Goal: Task Accomplishment & Management: Manage account settings

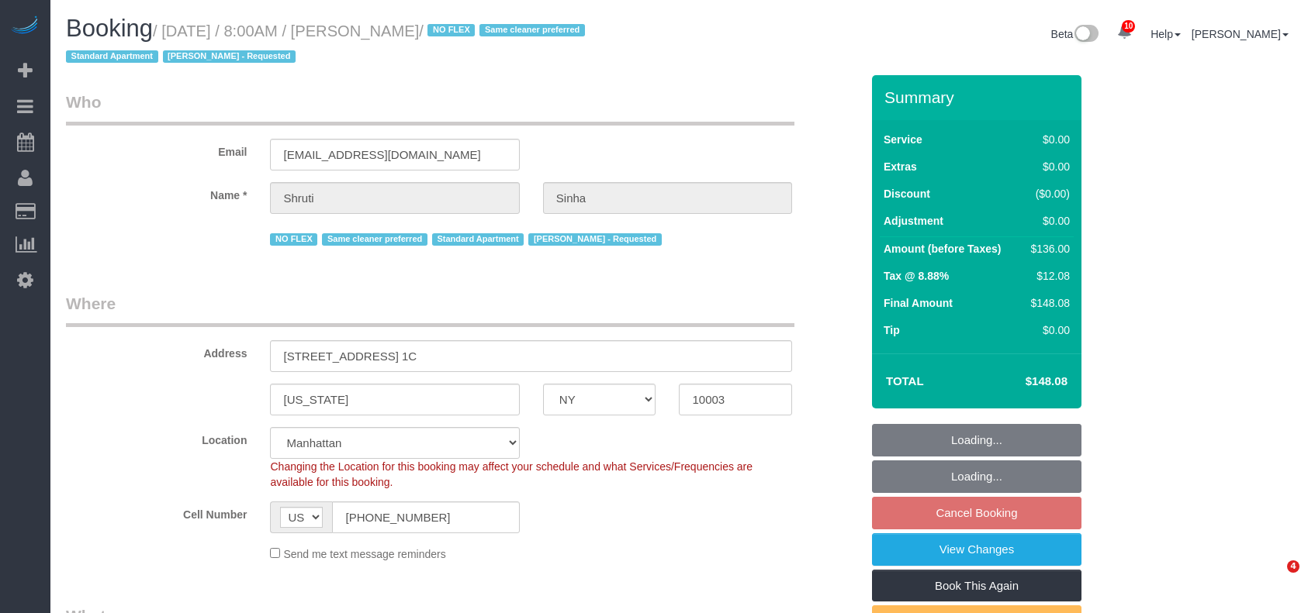
select select "NY"
select select "1"
select select "spot1"
select select "number:89"
select select "number:90"
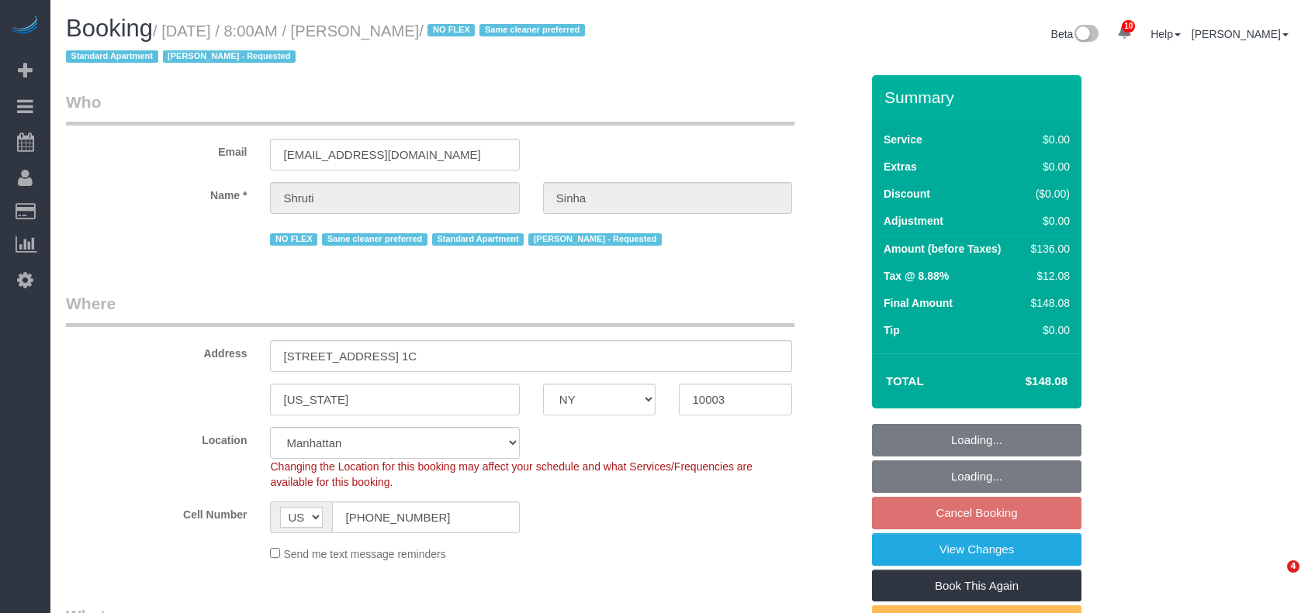
select select "number:15"
select select "number:5"
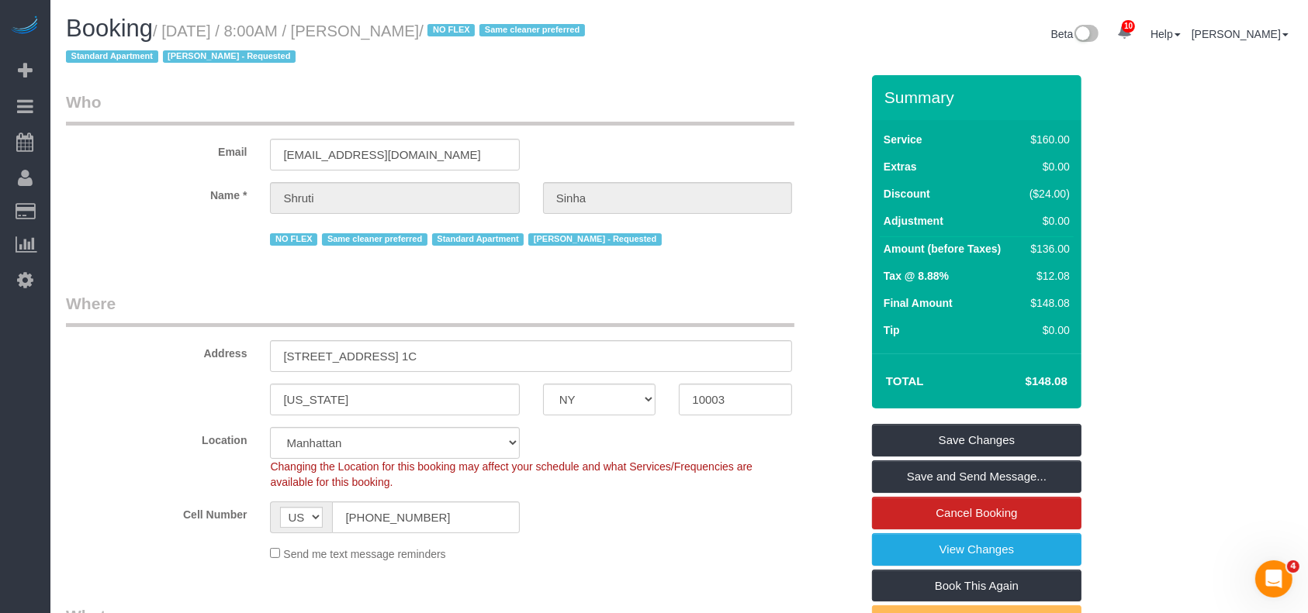
drag, startPoint x: 174, startPoint y: 28, endPoint x: 450, endPoint y: 29, distance: 276.1
click at [450, 29] on small "/ August 19, 2025 / 8:00AM / Shruti Sinha / NO FLEX Same cleaner preferred Stan…" at bounding box center [327, 43] width 523 height 43
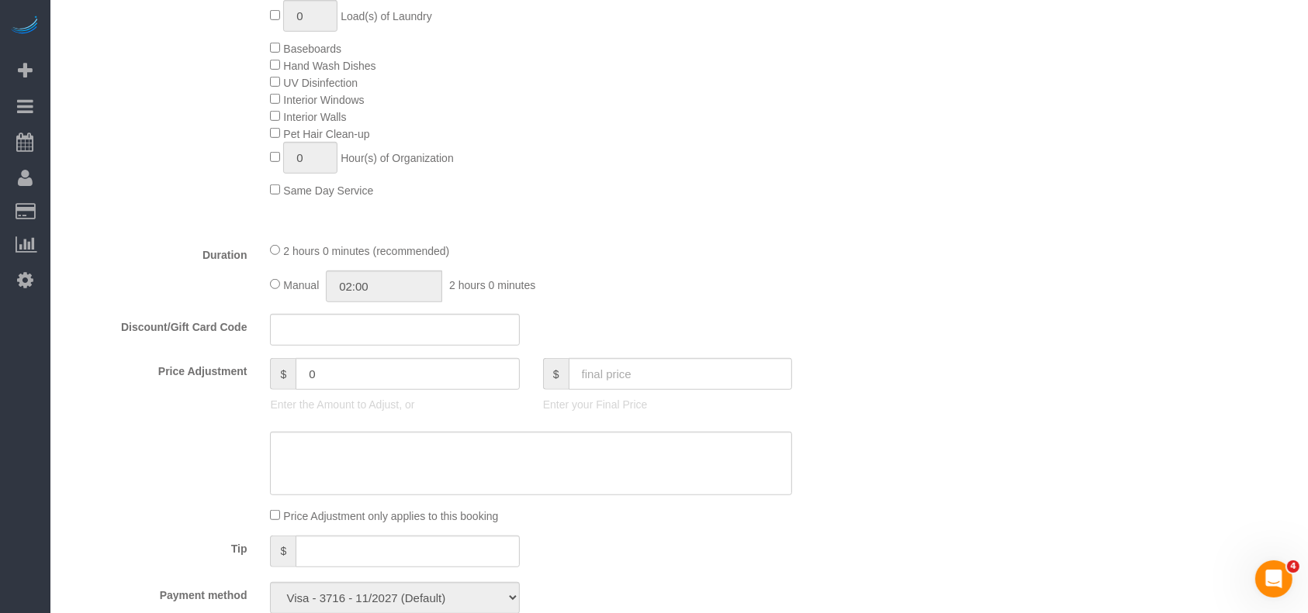
scroll to position [724, 0]
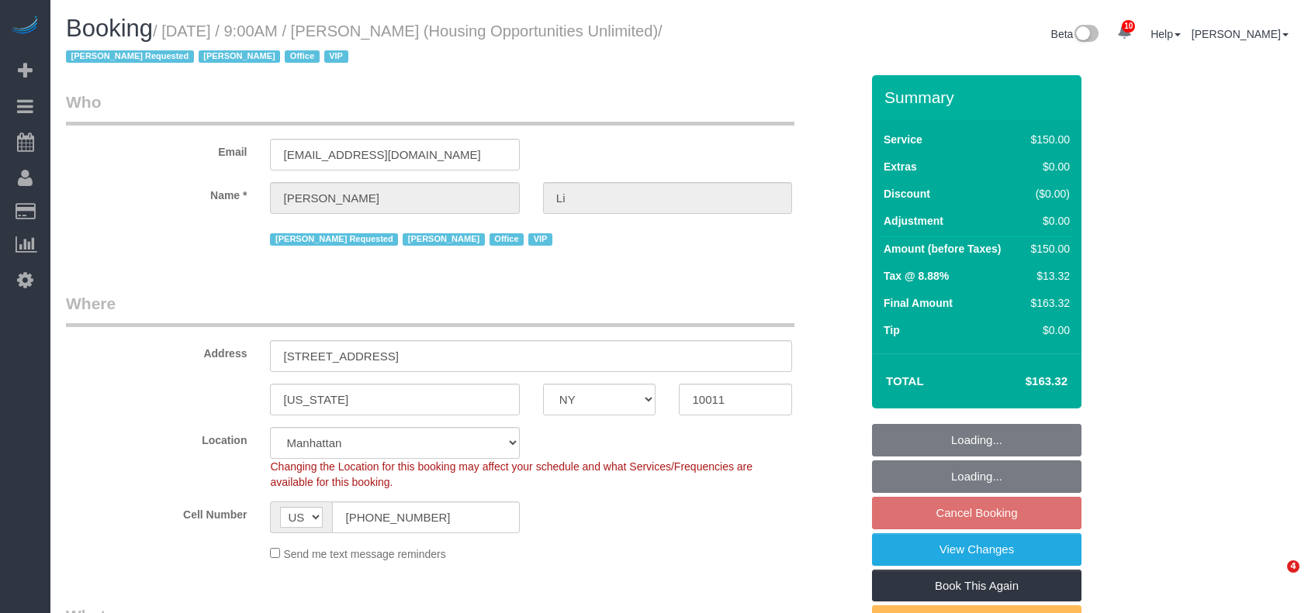
select select "NY"
select select "150"
select select "string:paypal"
select select "spot2"
select select "number:89"
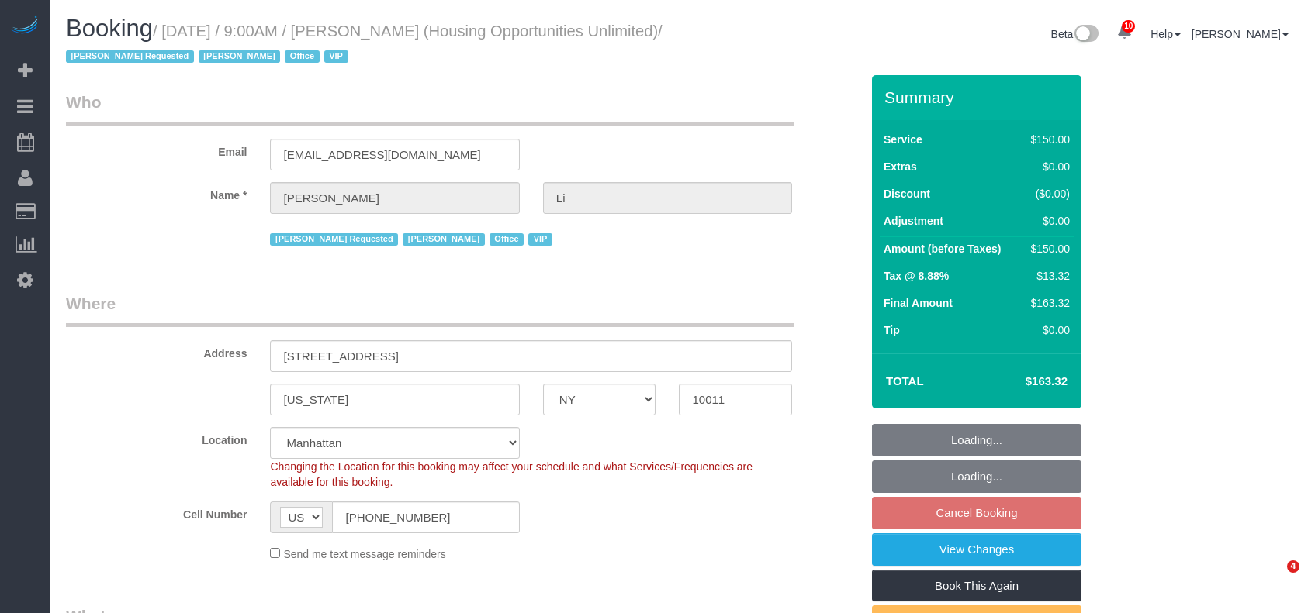
select select "number:90"
select select "number:15"
select select "number:7"
select select "54898"
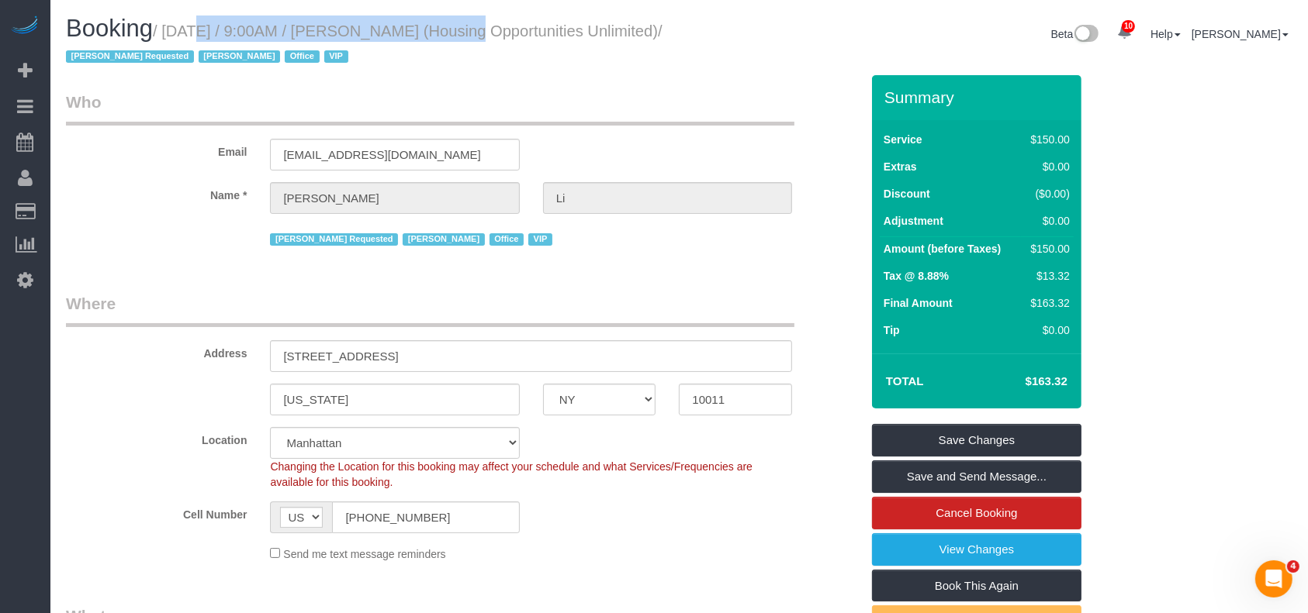
drag, startPoint x: 170, startPoint y: 30, endPoint x: 428, endPoint y: 49, distance: 258.9
click at [421, 30] on small "/ August 19, 2025 / 9:00AM / Henry Li (Housing Opportunities Unlimited) / Anett…" at bounding box center [364, 43] width 596 height 43
copy small "August 19, 2025 / 9:00AM / Henry Li"
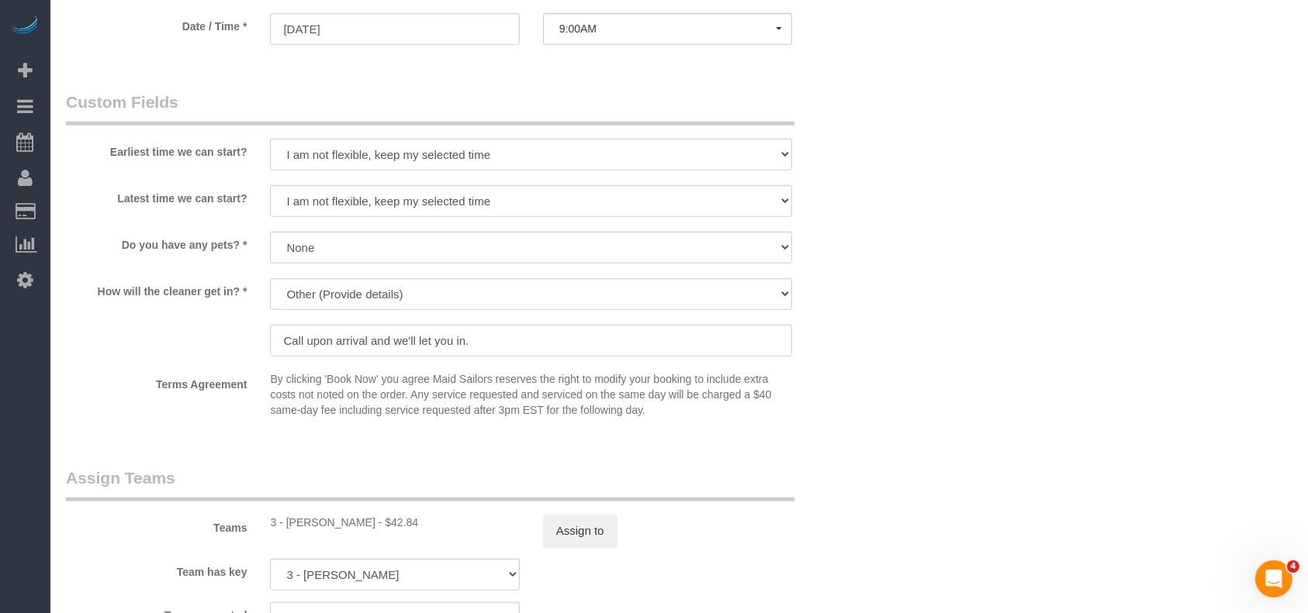
scroll to position [1447, 0]
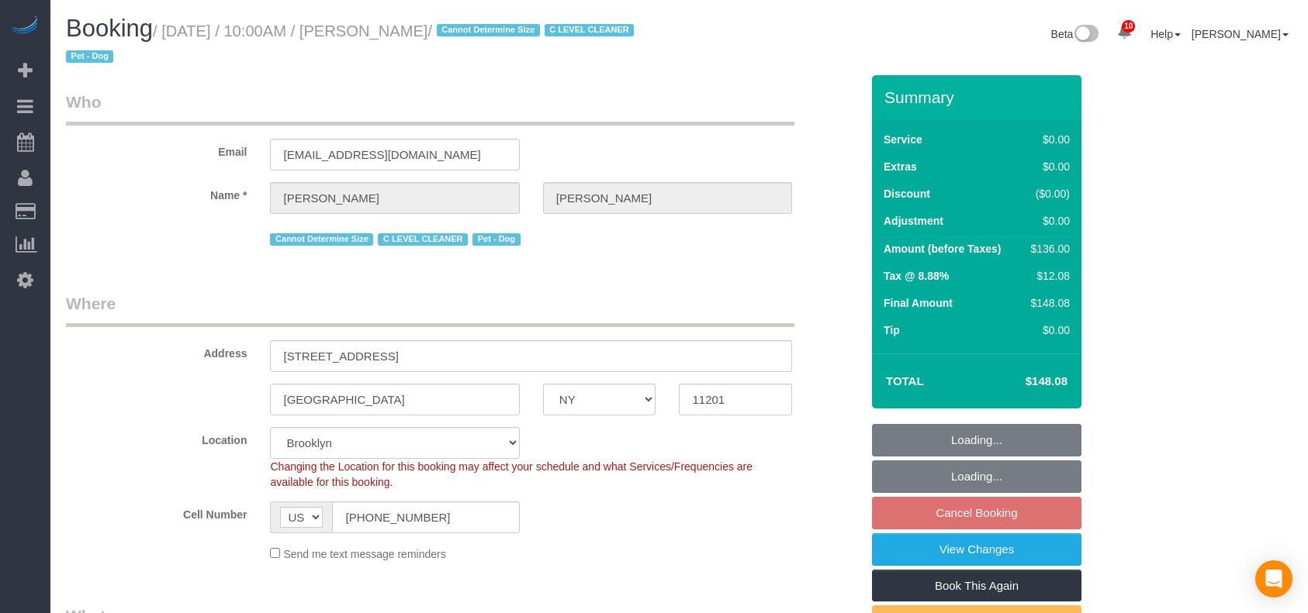
select select "NY"
select select "1"
select select "string:stripe-pm_1Nj3TP4VGloSiKo7GSDuJG2L"
select select "number:89"
select select "number:90"
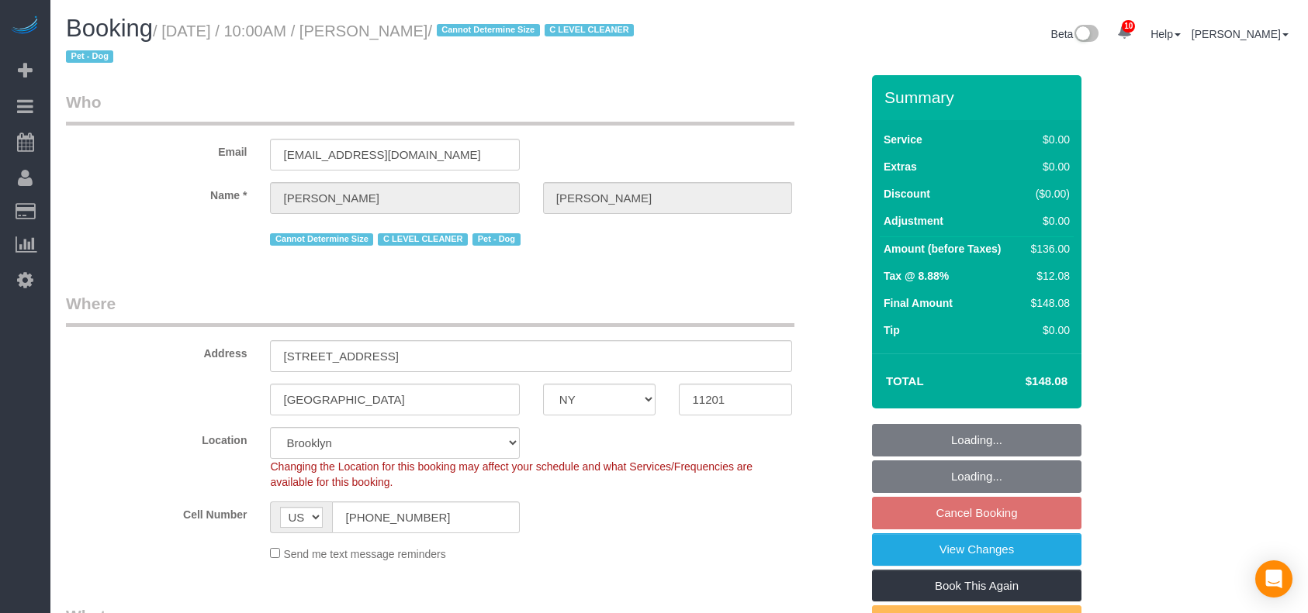
select select "number:13"
select select "number:6"
select select "spot63"
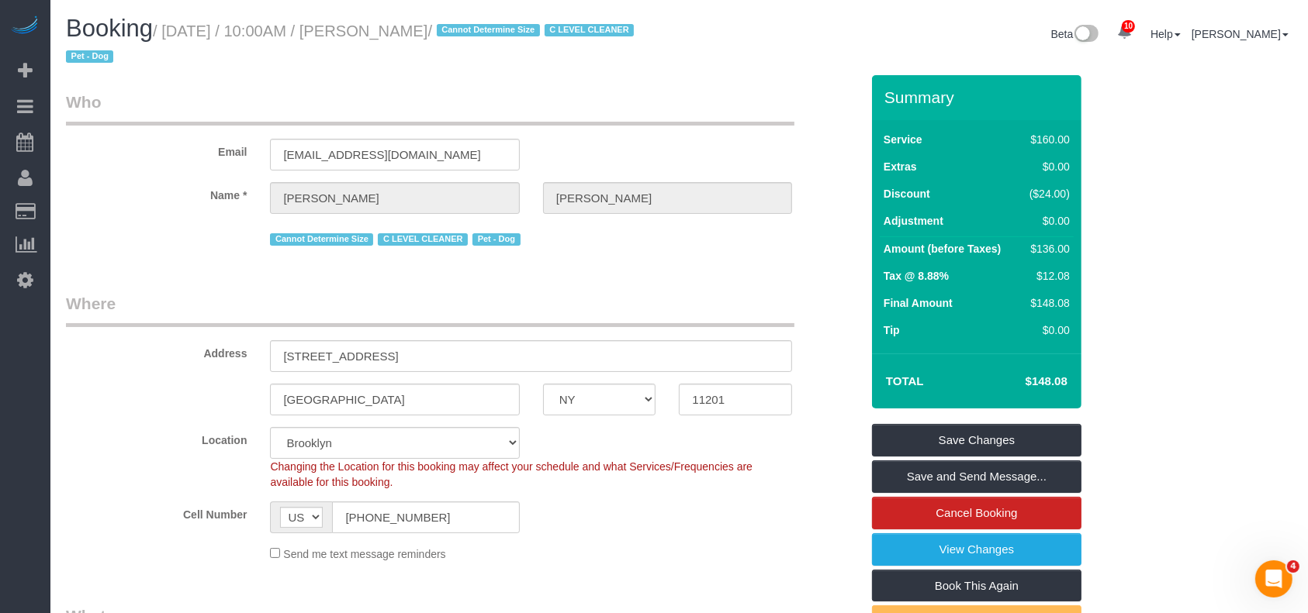
drag, startPoint x: 168, startPoint y: 33, endPoint x: 484, endPoint y: 28, distance: 316.4
click at [484, 28] on small "/ August 19, 2025 / 10:00AM / Roberta Taggart / Cannot Determine Size C LEVEL C…" at bounding box center [352, 43] width 572 height 43
copy small "August 19, 2025 / 10:00AM / Roberta Taggart"
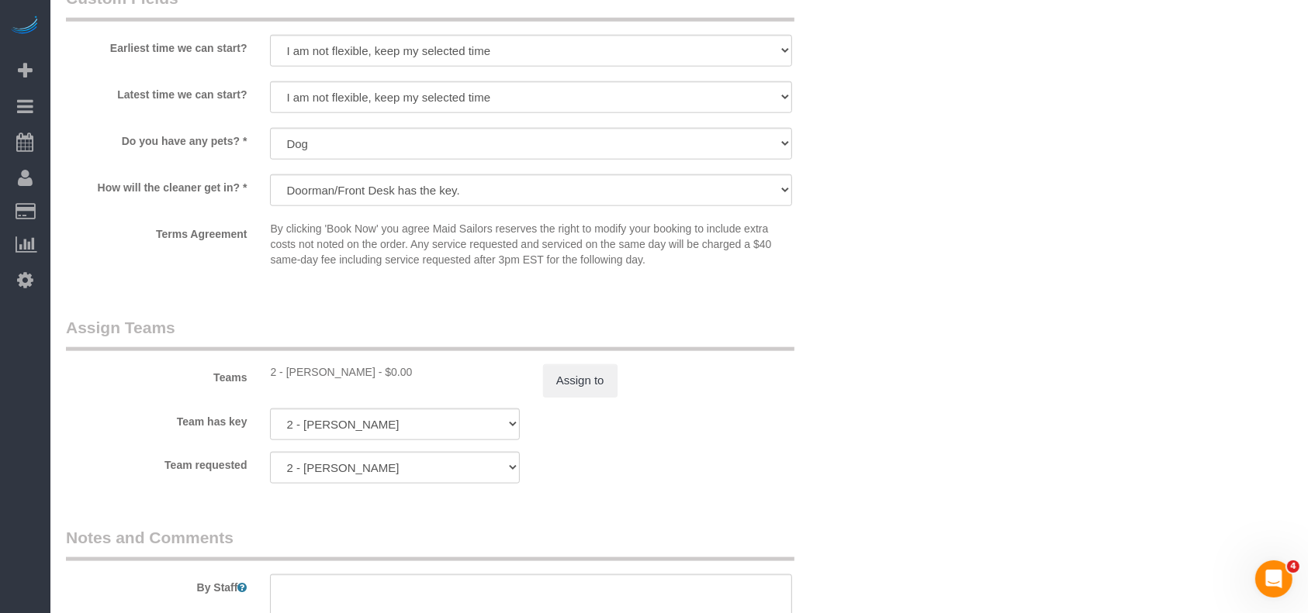
scroll to position [2068, 0]
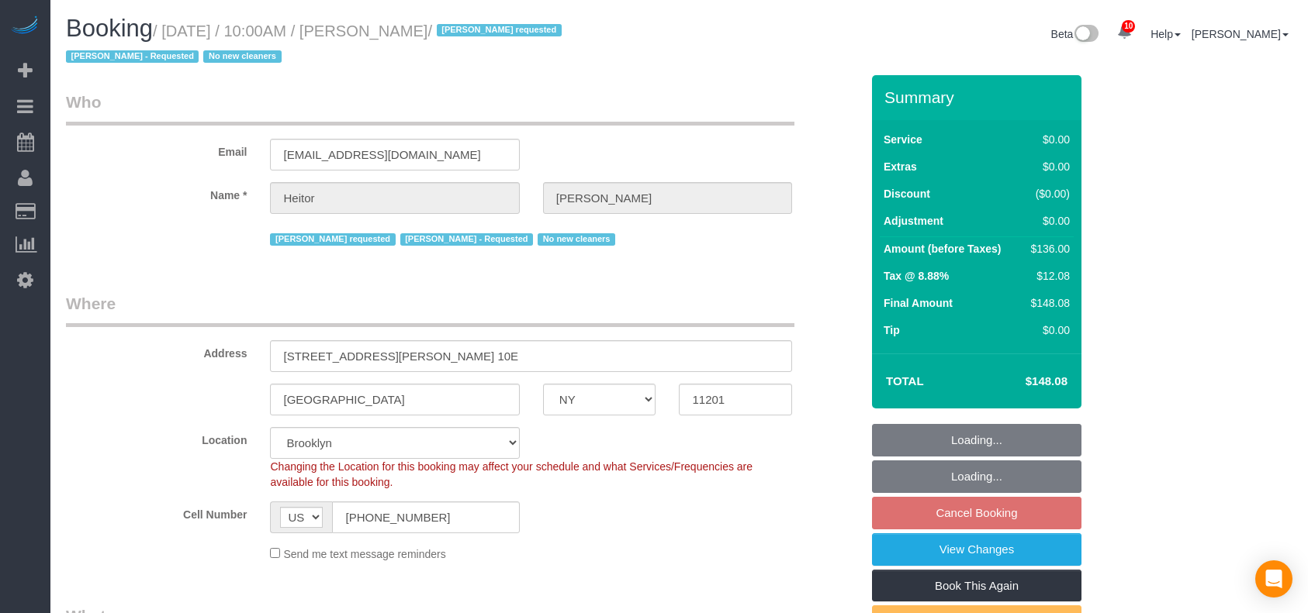
select select "NY"
select select "1"
select select "spot63"
select select "number:89"
select select "number:90"
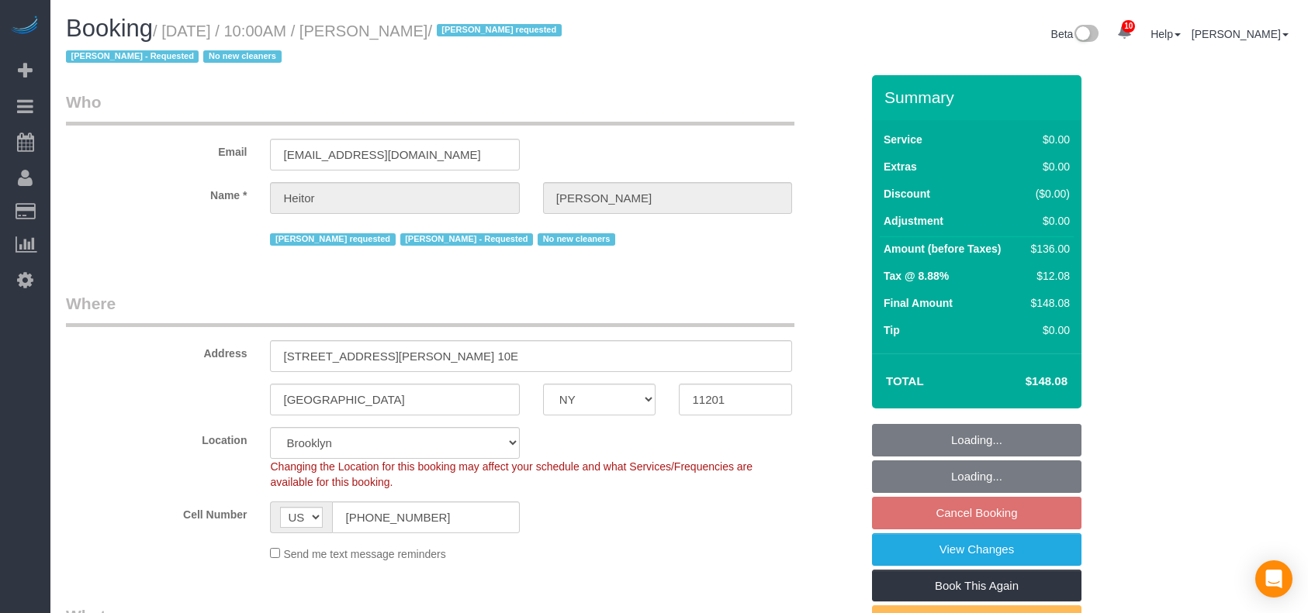
select select "number:15"
select select "number:5"
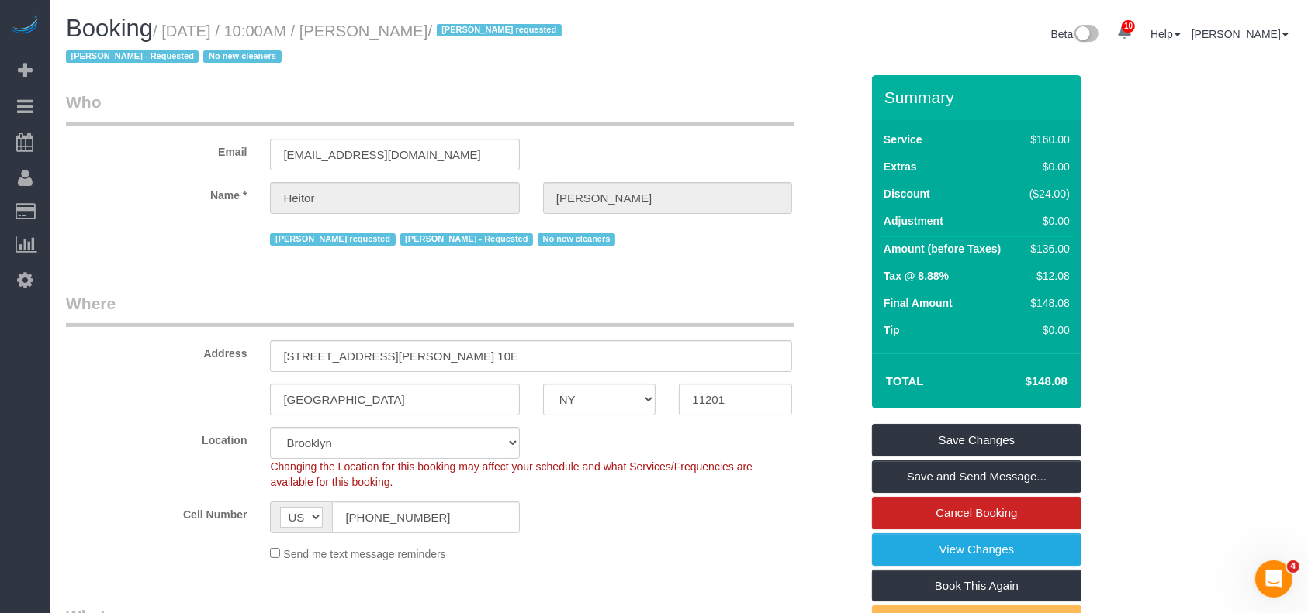
drag, startPoint x: 168, startPoint y: 30, endPoint x: 463, endPoint y: 26, distance: 294.7
click at [463, 26] on small "/ August 19, 2025 / 10:00AM / Heitor Santos / Dayanira Perez requested Hilda Co…" at bounding box center [316, 43] width 500 height 43
copy small "August 19, 2025 / 10:00AM / Heitor Santos"
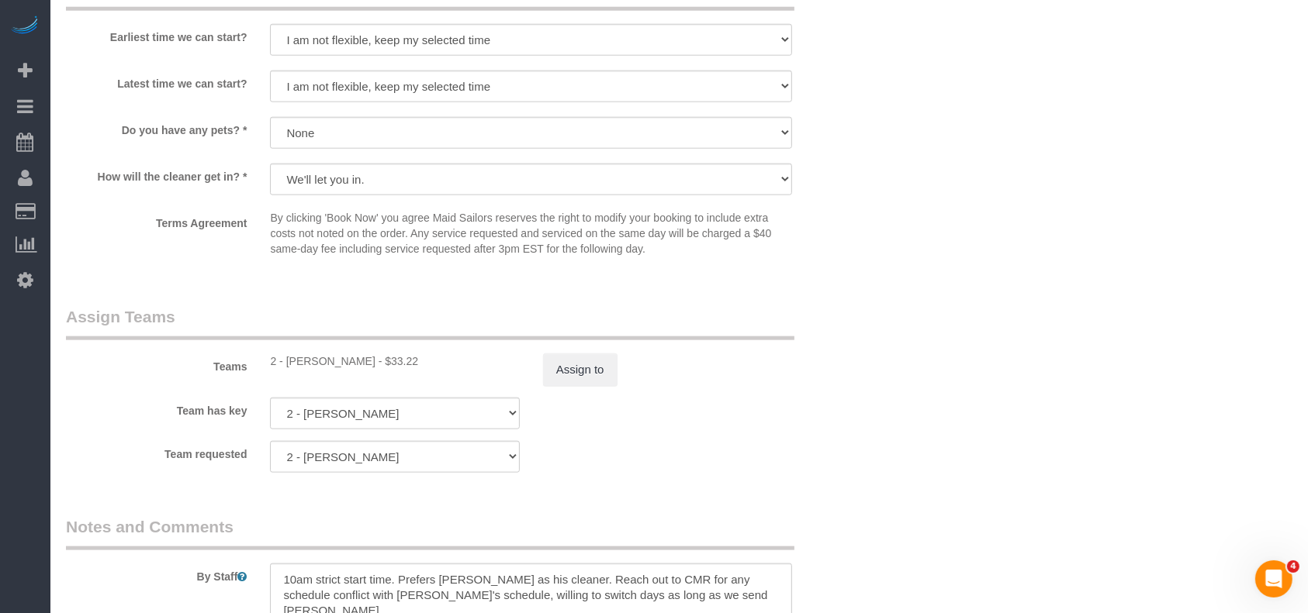
scroll to position [2068, 0]
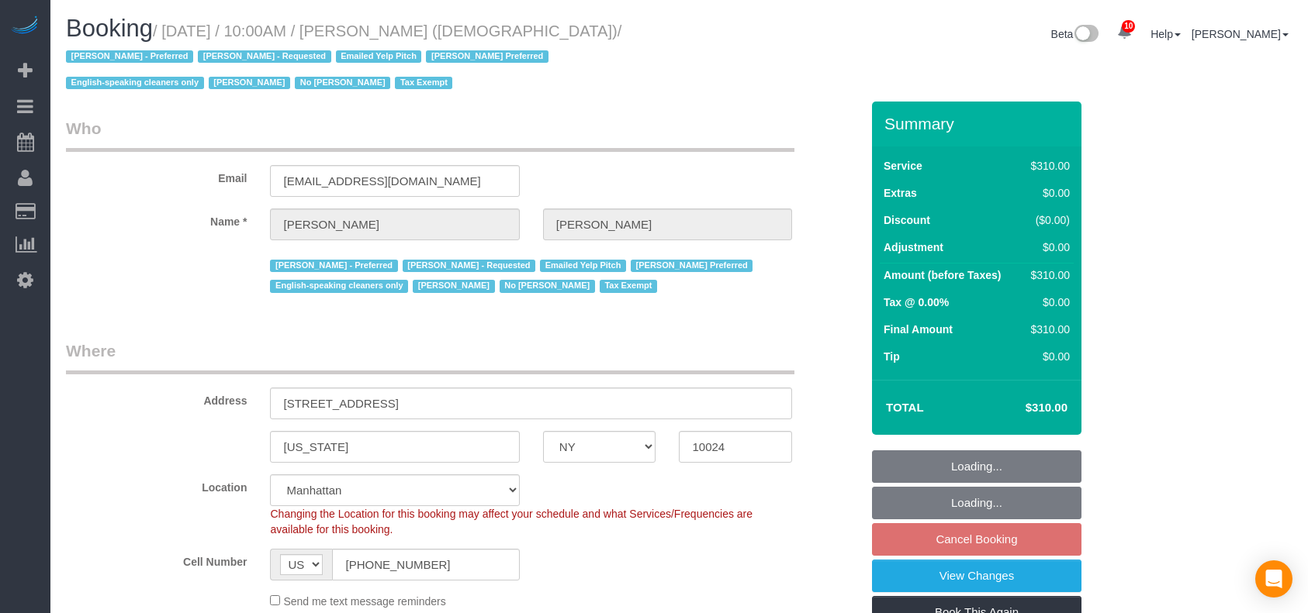
select select "NY"
select select "300"
select select "number:89"
select select "number:90"
select select "number:15"
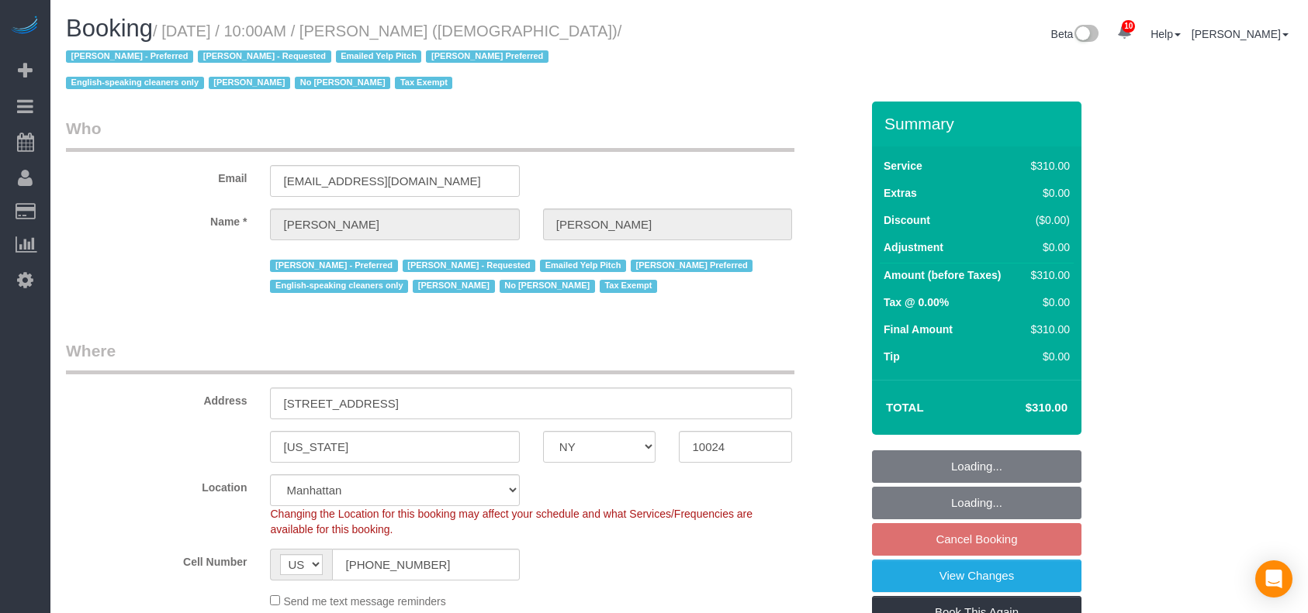
select select "number:7"
select select "spot61"
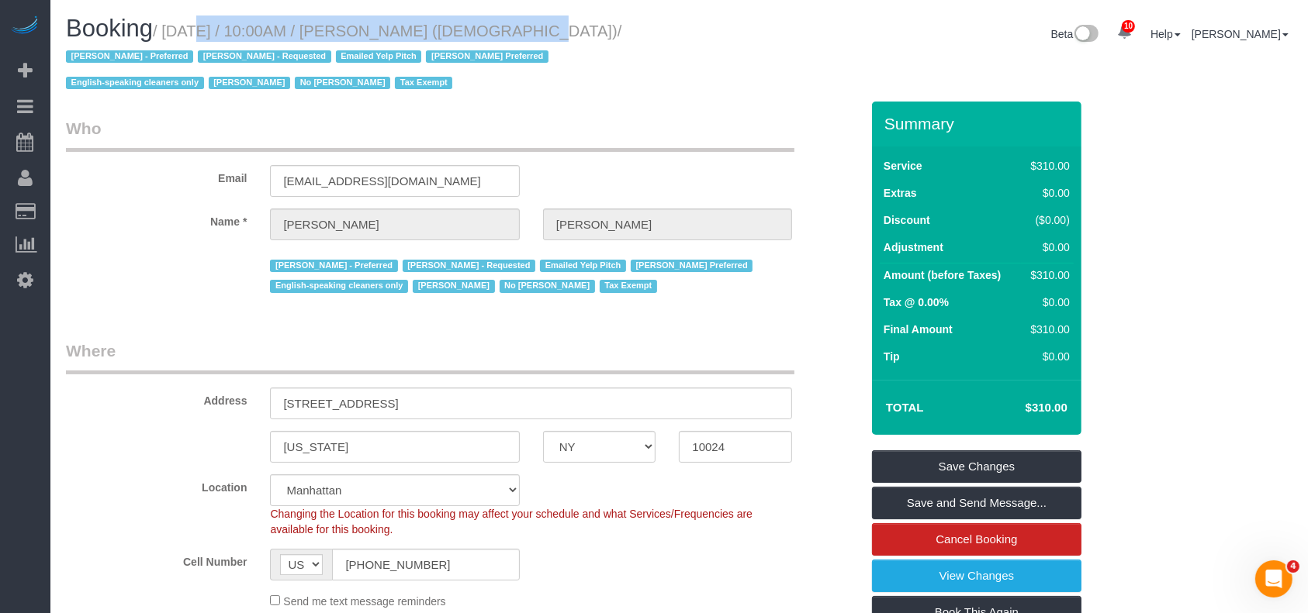
drag, startPoint x: 168, startPoint y: 33, endPoint x: 475, endPoint y: 67, distance: 308.9
click at [477, 38] on small "/ [DATE] / 10:00AM / [PERSON_NAME] ([DEMOGRAPHIC_DATA]) / [PERSON_NAME] - Prefe…" at bounding box center [343, 57] width 555 height 70
copy small "[DATE] / 10:00AM / [PERSON_NAME]"
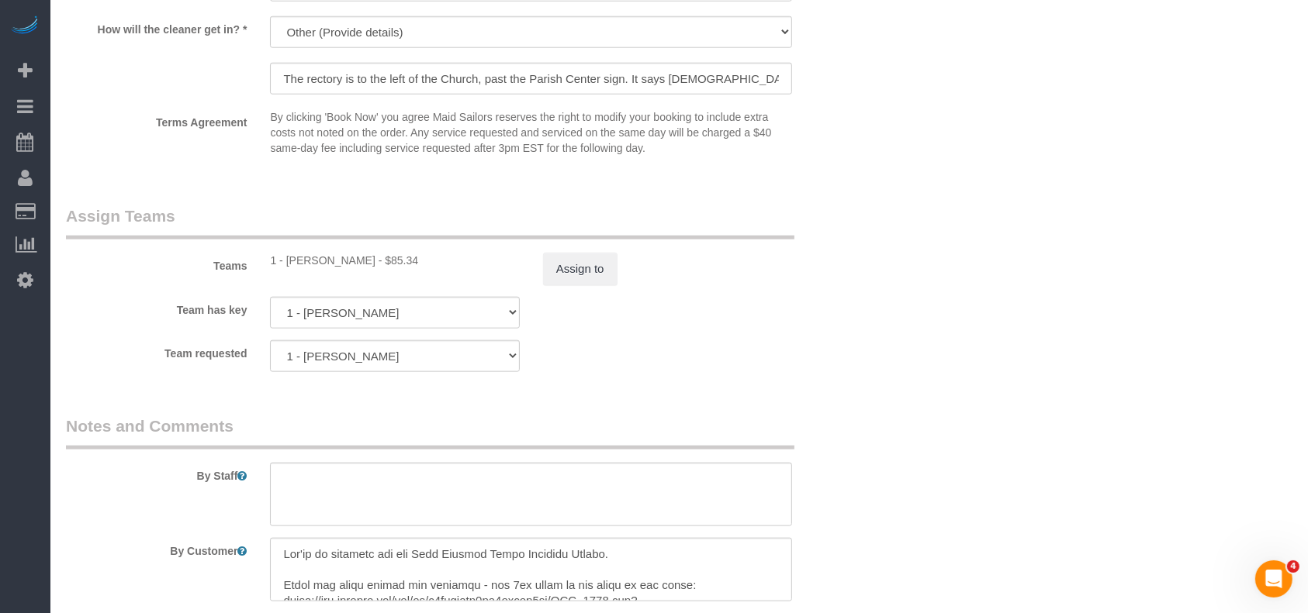
scroll to position [1757, 0]
